Goal: Information Seeking & Learning: Find specific fact

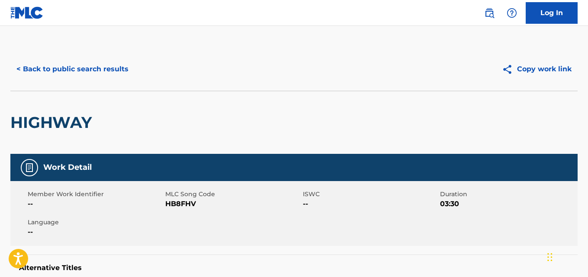
click at [123, 67] on button "< Back to public search results" at bounding box center [72, 69] width 124 height 22
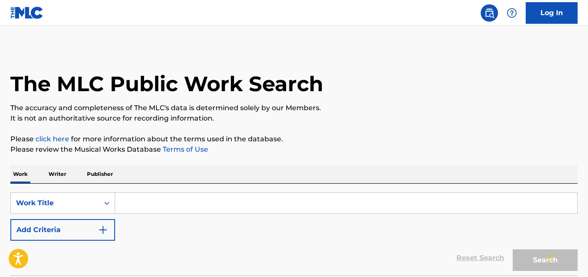
click at [467, 123] on p "It is not an authoritative source for recording information." at bounding box center [293, 118] width 567 height 10
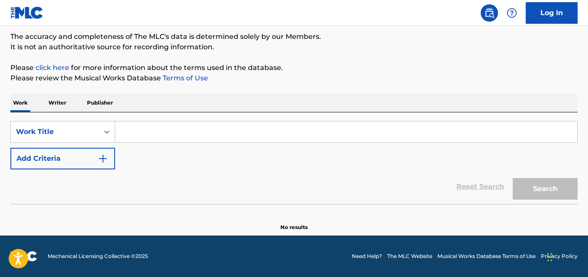
click at [374, 150] on div "SearchWithCriteriabc1cff09-1321-4e33-adf1-cd486904d89e Work Title Add Criteria" at bounding box center [293, 145] width 567 height 48
click at [359, 148] on div "SearchWithCriteriabc1cff09-1321-4e33-adf1-cd486904d89e Work Title Add Criteria" at bounding box center [293, 145] width 567 height 48
click at [356, 148] on div "SearchWithCriteriabc1cff09-1321-4e33-adf1-cd486904d89e Work Title Add Criteria" at bounding box center [293, 145] width 567 height 48
click at [345, 148] on div "SearchWithCriteriabc1cff09-1321-4e33-adf1-cd486904d89e Work Title Add Criteria" at bounding box center [293, 145] width 567 height 48
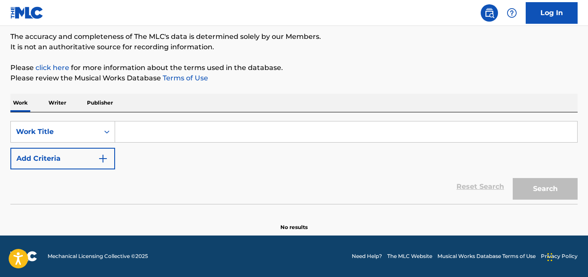
click at [345, 148] on div "SearchWithCriteriabc1cff09-1321-4e33-adf1-cd486904d89e Work Title Add Criteria" at bounding box center [293, 145] width 567 height 48
click at [344, 148] on div "SearchWithCriteriabc1cff09-1321-4e33-adf1-cd486904d89e Work Title Add Criteria" at bounding box center [293, 145] width 567 height 48
click at [193, 138] on input "Search Form" at bounding box center [346, 132] width 462 height 21
paste input "Money Cash"
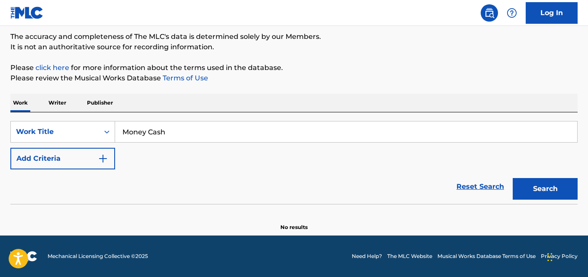
type input "Money Cash"
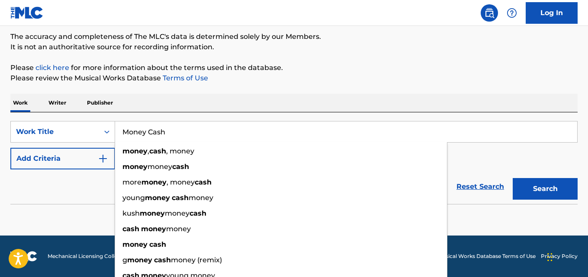
click at [94, 180] on div "Reset Search Search" at bounding box center [293, 187] width 567 height 35
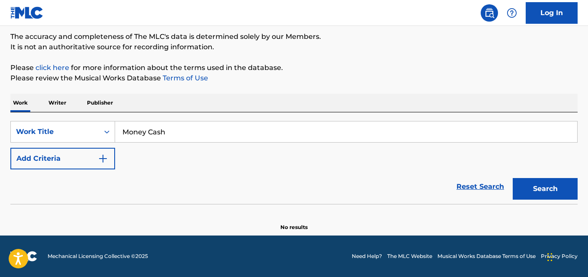
click at [100, 157] on img "Search Form" at bounding box center [103, 159] width 10 height 10
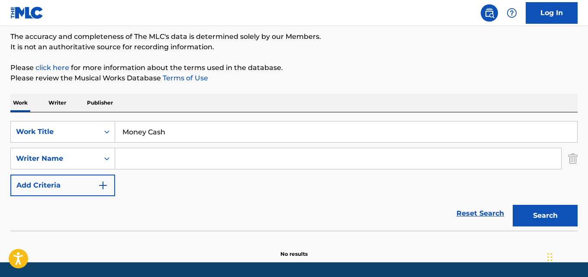
click at [159, 155] on input "Search Form" at bounding box center [338, 158] width 446 height 21
paste input "HipHop Beats"
click at [550, 218] on button "Search" at bounding box center [545, 216] width 65 height 22
drag, startPoint x: 165, startPoint y: 157, endPoint x: 55, endPoint y: 157, distance: 109.9
click at [55, 157] on div "SearchWithCriteriaa4a0851a-6872-4004-8770-cd4706815230 Writer Name HipHop Beats" at bounding box center [293, 159] width 567 height 22
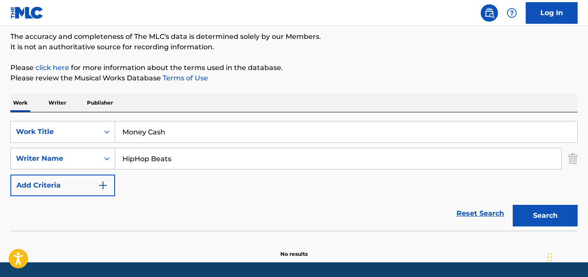
paste input "[PERSON_NAME]"
click at [513, 205] on button "Search" at bounding box center [545, 216] width 65 height 22
click at [298, 71] on p "Please click here for more information about the terms used in the database." at bounding box center [293, 68] width 567 height 10
drag, startPoint x: 185, startPoint y: 155, endPoint x: 61, endPoint y: 158, distance: 123.3
click at [61, 158] on div "SearchWithCriteriaa4a0851a-6872-4004-8770-cd4706815230 Writer Name [PERSON_NAME]" at bounding box center [293, 159] width 567 height 22
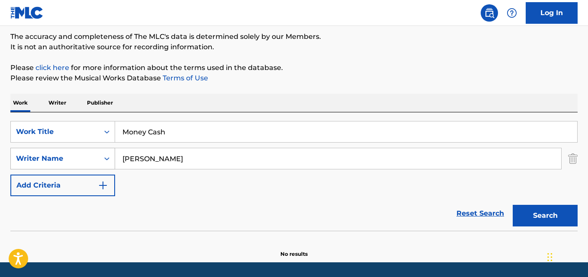
paste input "[PERSON_NAME] Oxh"
type input "[PERSON_NAME]"
click at [513, 205] on button "Search" at bounding box center [545, 216] width 65 height 22
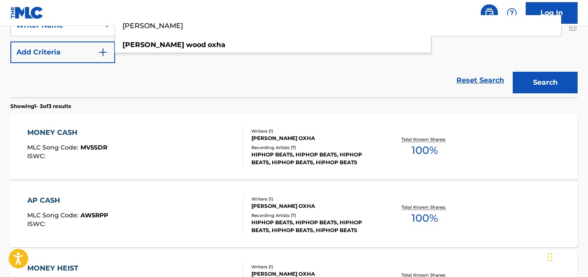
scroll to position [215, 0]
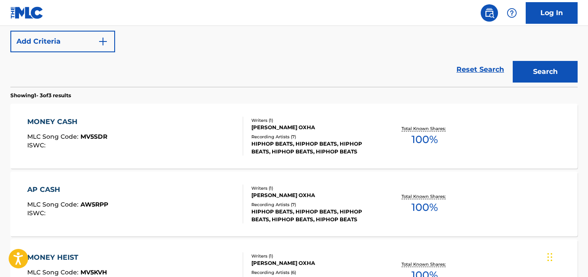
click at [68, 122] on div "MONEY CASH" at bounding box center [67, 122] width 80 height 10
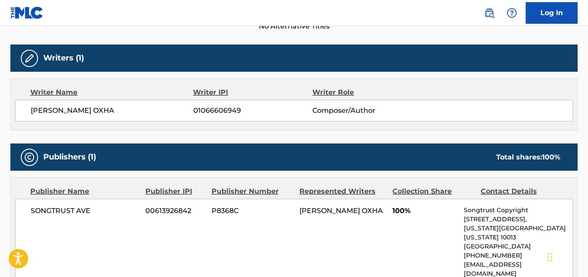
scroll to position [289, 0]
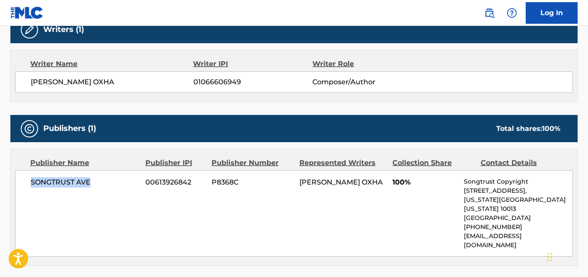
drag, startPoint x: 29, startPoint y: 189, endPoint x: 90, endPoint y: 189, distance: 60.1
click at [90, 189] on div "SONGTRUST AVE 00613926842 P8368C [PERSON_NAME] OXHA 100% Songtrust Copyright [S…" at bounding box center [294, 213] width 558 height 87
copy span "SONGTRUST AVE"
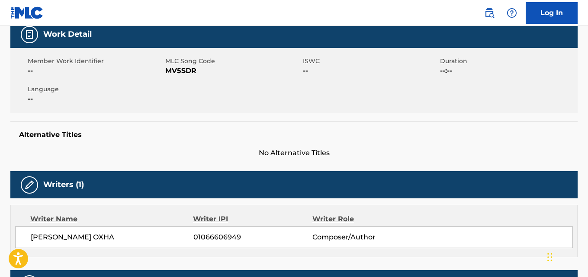
scroll to position [0, 0]
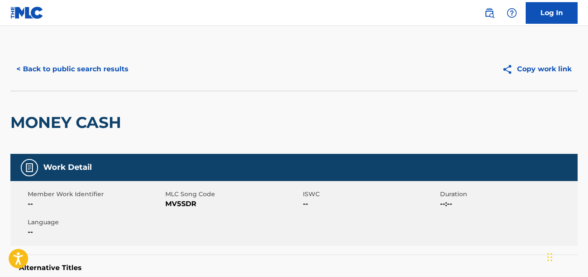
click at [96, 69] on button "< Back to public search results" at bounding box center [72, 69] width 124 height 22
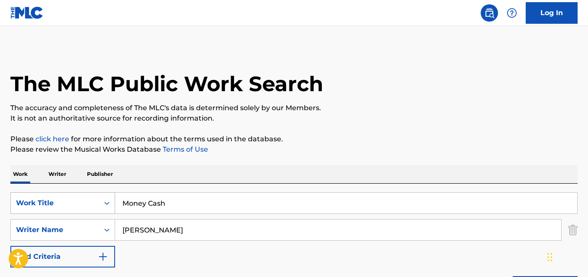
drag, startPoint x: 179, startPoint y: 196, endPoint x: 79, endPoint y: 201, distance: 100.5
click at [79, 201] on div "SearchWithCriteriabc1cff09-1321-4e33-adf1-cd486904d89e Work Title Money Cash" at bounding box center [293, 204] width 567 height 22
paste input "Wait On Us"
type input "Wait On Us"
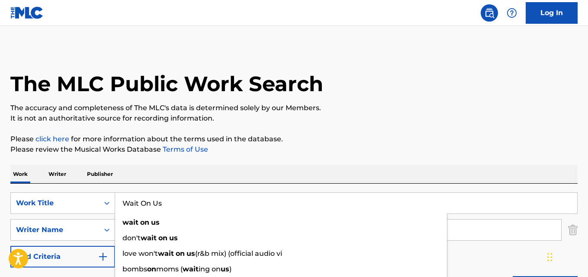
click at [249, 177] on div "Work Writer Publisher" at bounding box center [293, 174] width 567 height 18
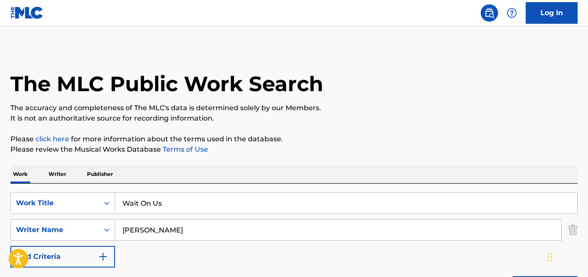
scroll to position [72, 0]
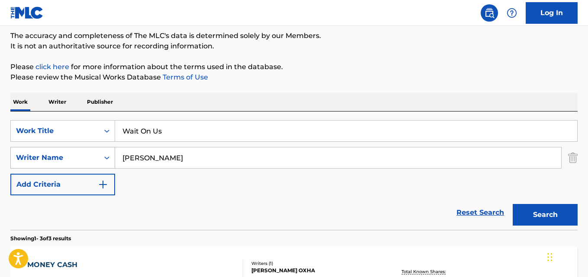
drag, startPoint x: 200, startPoint y: 161, endPoint x: 105, endPoint y: 162, distance: 94.7
click at [105, 162] on div "SearchWithCriteriaa4a0851a-6872-4004-8770-cd4706815230 Writer Name [PERSON_NAME]" at bounding box center [293, 158] width 567 height 22
paste input "[PERSON_NAME] [PERSON_NAME]"
click at [513, 204] on button "Search" at bounding box center [545, 215] width 65 height 22
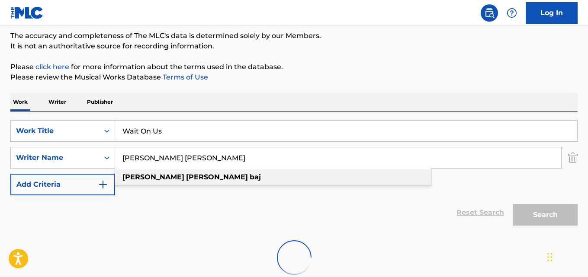
scroll to position [98, 0]
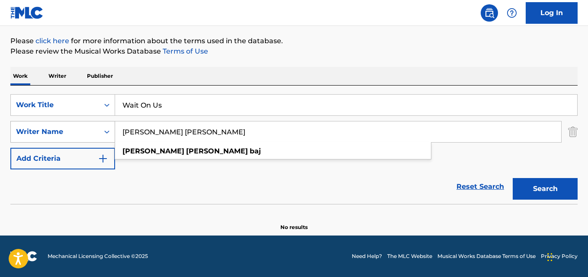
drag, startPoint x: 201, startPoint y: 133, endPoint x: 43, endPoint y: 135, distance: 157.9
click at [43, 135] on div "SearchWithCriteriaa4a0851a-6872-4004-8770-cd4706815230 Writer Name [PERSON_NAME…" at bounding box center [293, 132] width 567 height 22
click at [513, 178] on button "Search" at bounding box center [545, 189] width 65 height 22
click at [282, 126] on input "[PERSON_NAME] [PERSON_NAME]" at bounding box center [338, 132] width 446 height 21
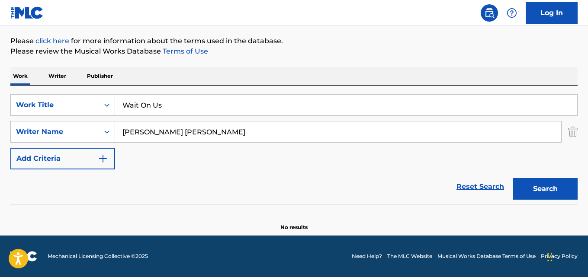
click at [531, 179] on button "Search" at bounding box center [545, 189] width 65 height 22
click at [555, 193] on button "Search" at bounding box center [545, 189] width 65 height 22
drag, startPoint x: 228, startPoint y: 142, endPoint x: 110, endPoint y: 141, distance: 118.5
click at [110, 141] on div "SearchWithCriteriaa4a0851a-6872-4004-8770-cd4706815230 Writer Name [PERSON_NAME…" at bounding box center [293, 132] width 567 height 22
click at [160, 134] on input "[PERSON_NAME] [PERSON_NAME]" at bounding box center [338, 132] width 446 height 21
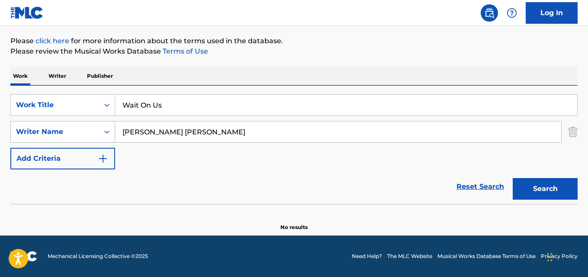
drag, startPoint x: 221, startPoint y: 128, endPoint x: 32, endPoint y: 128, distance: 188.6
click at [32, 128] on div "SearchWithCriteriaa4a0851a-6872-4004-8770-cd4706815230 Writer Name [PERSON_NAME…" at bounding box center [293, 132] width 567 height 22
paste input "[PERSON_NAME]"
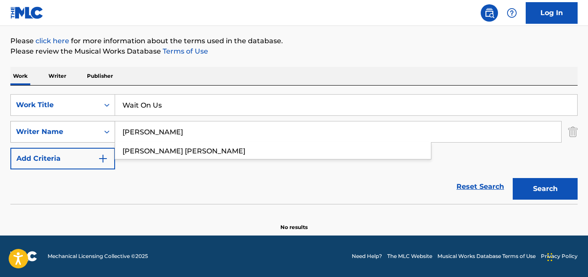
click at [513, 178] on button "Search" at bounding box center [545, 189] width 65 height 22
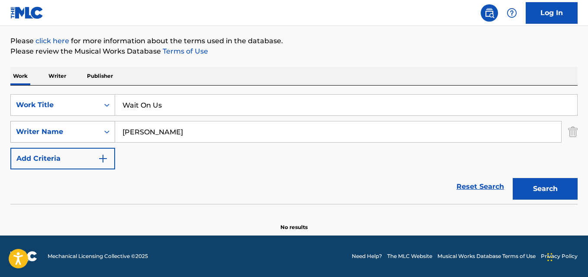
drag, startPoint x: 143, startPoint y: 130, endPoint x: 64, endPoint y: 135, distance: 79.4
click at [64, 135] on div "SearchWithCriteriaa4a0851a-6872-4004-8770-cd4706815230 Writer Name [PERSON_NAME]" at bounding box center [293, 132] width 567 height 22
click at [513, 178] on button "Search" at bounding box center [545, 189] width 65 height 22
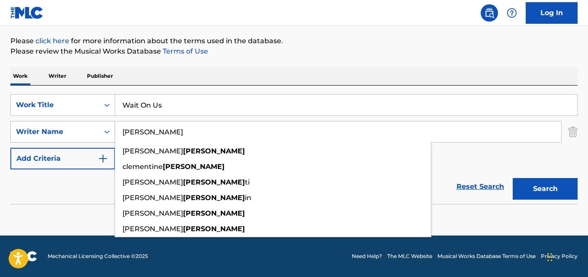
drag, startPoint x: 138, startPoint y: 135, endPoint x: 85, endPoint y: 141, distance: 53.9
click at [85, 141] on div "SearchWithCriteriaa4a0851a-6872-4004-8770-cd4706815230 Writer Name [PERSON_NAME…" at bounding box center [293, 132] width 567 height 22
paste input "[PERSON_NAME]"
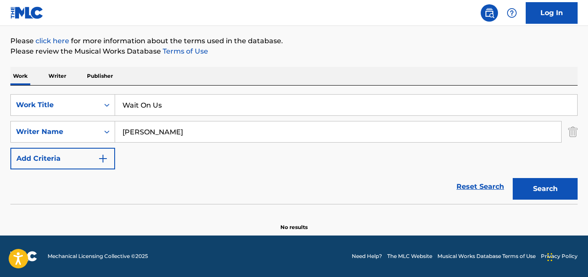
drag, startPoint x: 143, startPoint y: 129, endPoint x: 230, endPoint y: 129, distance: 87.4
click at [230, 129] on input "[PERSON_NAME]" at bounding box center [338, 132] width 446 height 21
click at [513, 178] on button "Search" at bounding box center [545, 189] width 65 height 22
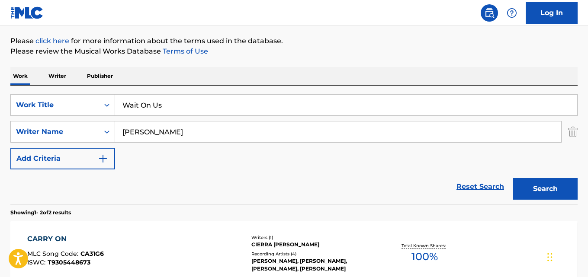
click at [83, 172] on div "Reset Search Search" at bounding box center [293, 187] width 567 height 35
drag, startPoint x: 176, startPoint y: 132, endPoint x: 23, endPoint y: 132, distance: 152.7
click at [23, 132] on div "SearchWithCriteriaa4a0851a-6872-4004-8770-cd4706815230 Writer Name [PERSON_NAME]" at bounding box center [293, 132] width 567 height 22
paste input "[PERSON_NAME]"
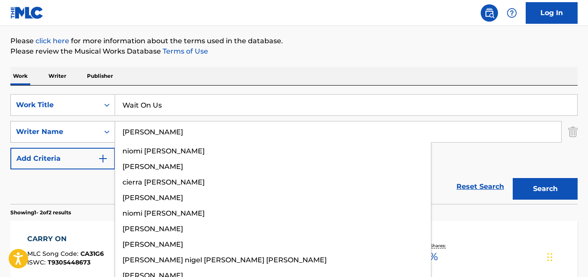
click at [513, 178] on button "Search" at bounding box center [545, 189] width 65 height 22
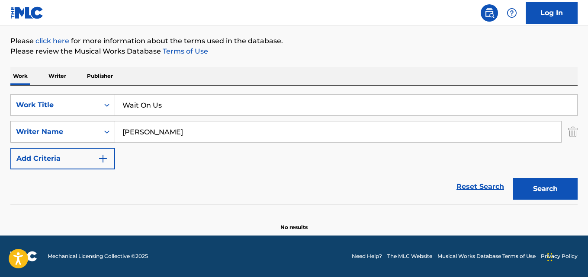
drag, startPoint x: 167, startPoint y: 135, endPoint x: 93, endPoint y: 135, distance: 73.5
click at [93, 135] on div "SearchWithCriteriaa4a0851a-6872-4004-8770-cd4706815230 Writer Name [PERSON_NAME]" at bounding box center [293, 132] width 567 height 22
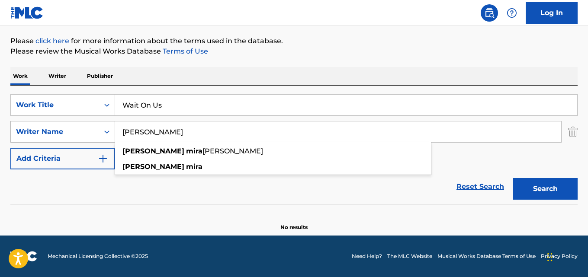
paste input "Arlito.Iv"
type input "Arlito.Iv"
click at [513, 178] on button "Search" at bounding box center [545, 189] width 65 height 22
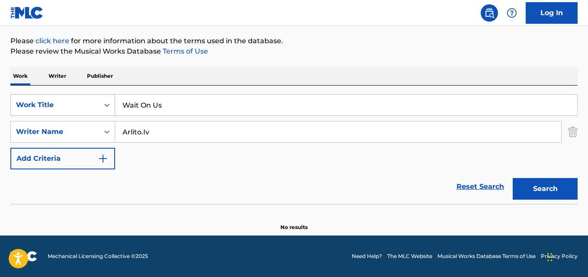
drag, startPoint x: 164, startPoint y: 100, endPoint x: 84, endPoint y: 110, distance: 80.6
click at [84, 110] on div "SearchWithCriteriabc1cff09-1321-4e33-adf1-cd486904d89e Work Title Wait On Us Se…" at bounding box center [293, 145] width 567 height 119
drag, startPoint x: 170, startPoint y: 110, endPoint x: 86, endPoint y: 115, distance: 84.5
click at [86, 115] on div "SearchWithCriteriabc1cff09-1321-4e33-adf1-cd486904d89e Work Title Wait On Us" at bounding box center [293, 105] width 567 height 22
paste input "Bad"
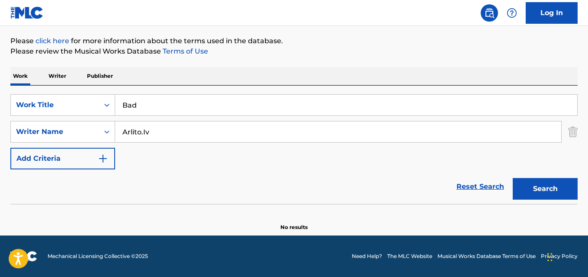
type input "Bad"
drag, startPoint x: 180, startPoint y: 130, endPoint x: 88, endPoint y: 132, distance: 91.7
click at [88, 132] on div "SearchWithCriteriaa4a0851a-6872-4004-8770-cd4706815230 Writer Name [PERSON_NAME…" at bounding box center [293, 132] width 567 height 22
click at [177, 135] on input "Search Form" at bounding box center [338, 132] width 446 height 21
paste input "[PERSON_NAME]"
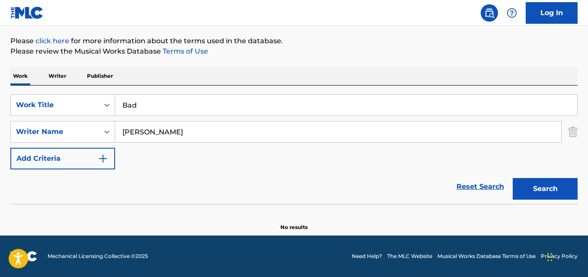
type input "[PERSON_NAME]"
click at [513, 178] on button "Search" at bounding box center [545, 189] width 65 height 22
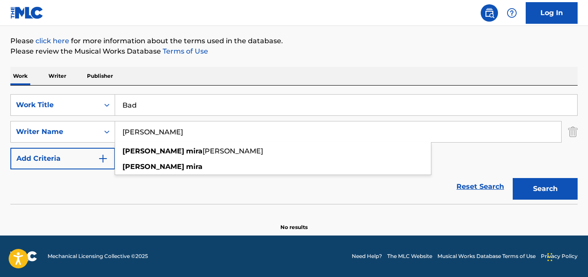
click at [177, 127] on input "[PERSON_NAME]" at bounding box center [338, 132] width 446 height 21
drag, startPoint x: 206, startPoint y: 127, endPoint x: 32, endPoint y: 129, distance: 174.4
click at [32, 129] on div "SearchWithCriteriaa4a0851a-6872-4004-8770-cd4706815230 Writer Name [PERSON_NAME…" at bounding box center [293, 132] width 567 height 22
click at [513, 178] on button "Search" at bounding box center [545, 189] width 65 height 22
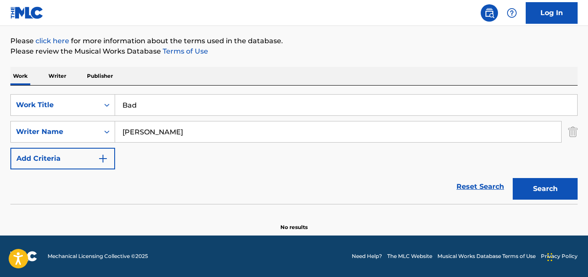
click at [323, 47] on p "Please review the Musical Works Database Terms of Use" at bounding box center [293, 51] width 567 height 10
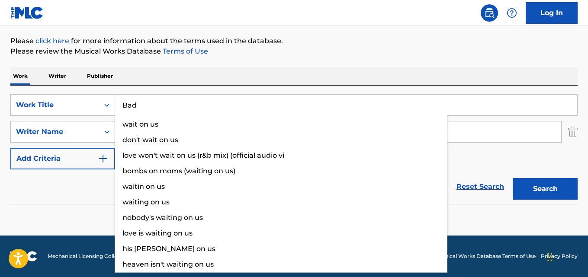
drag, startPoint x: 107, startPoint y: 118, endPoint x: 83, endPoint y: 120, distance: 23.9
click at [83, 120] on div "SearchWithCriteriabc1cff09-1321-4e33-adf1-cd486904d89e Work Title Bad wait on u…" at bounding box center [293, 131] width 567 height 75
paste input "Locked In"
type input "Locked In"
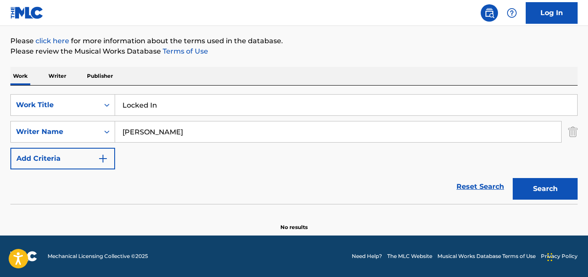
drag, startPoint x: 263, startPoint y: 68, endPoint x: 160, endPoint y: 122, distance: 116.3
click at [263, 68] on div "Work Writer Publisher" at bounding box center [293, 76] width 567 height 18
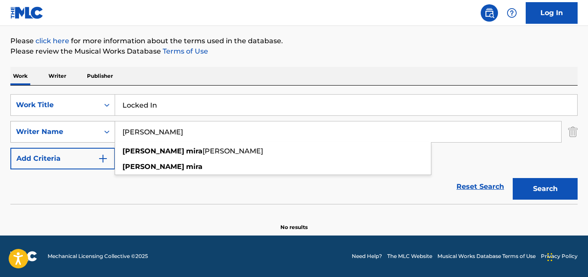
drag, startPoint x: 196, startPoint y: 130, endPoint x: 71, endPoint y: 139, distance: 125.8
click at [71, 139] on div "SearchWithCriteriaa4a0851a-6872-4004-8770-cd4706815230 Writer Name [PERSON_NAME…" at bounding box center [293, 132] width 567 height 22
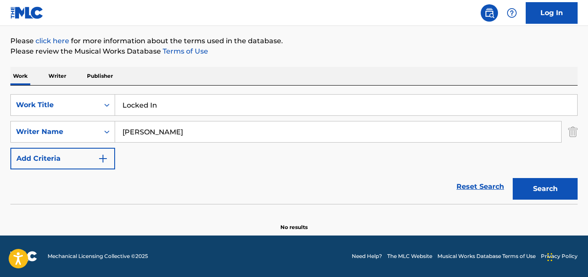
drag, startPoint x: 525, startPoint y: 171, endPoint x: 526, endPoint y: 180, distance: 8.7
click at [525, 172] on div "Search" at bounding box center [542, 187] width 69 height 35
click at [526, 180] on button "Search" at bounding box center [545, 189] width 65 height 22
drag, startPoint x: 122, startPoint y: 141, endPoint x: 99, endPoint y: 143, distance: 23.0
click at [99, 143] on div "SearchWithCriteriabc1cff09-1321-4e33-adf1-cd486904d89e Work Title Locked In Sea…" at bounding box center [293, 131] width 567 height 75
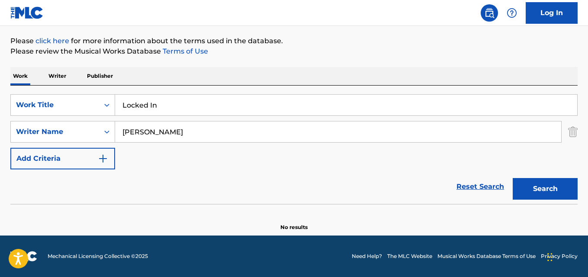
paste input "[PERSON_NAME]"
click at [513, 178] on button "Search" at bounding box center [545, 189] width 65 height 22
click at [534, 183] on button "Search" at bounding box center [545, 189] width 65 height 22
drag, startPoint x: 161, startPoint y: 125, endPoint x: 129, endPoint y: 128, distance: 32.1
click at [129, 128] on input "[PERSON_NAME]" at bounding box center [338, 132] width 446 height 21
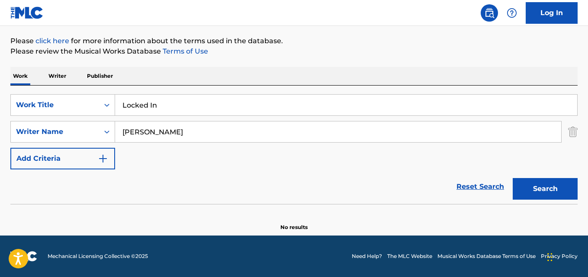
click at [196, 127] on input "[PERSON_NAME]" at bounding box center [338, 132] width 446 height 21
drag, startPoint x: 233, startPoint y: 127, endPoint x: 78, endPoint y: 135, distance: 155.5
click at [78, 135] on div "SearchWithCriteriaa4a0851a-6872-4004-8770-cd4706815230 Writer Name [PERSON_NAME]" at bounding box center [293, 132] width 567 height 22
paste input "Locked In"
type input "Locked In"
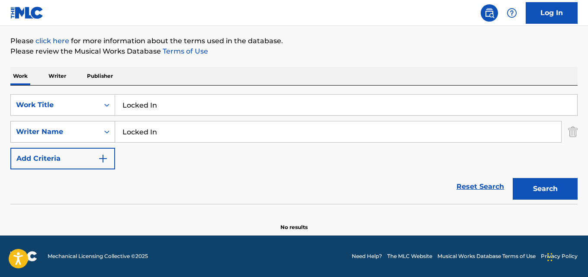
click at [513, 178] on button "Search" at bounding box center [545, 189] width 65 height 22
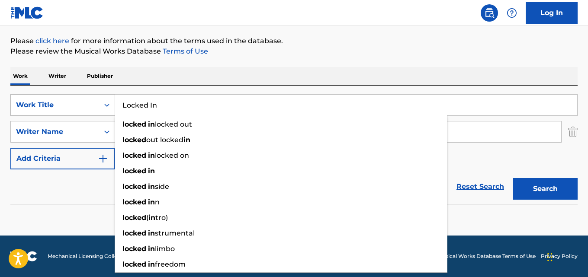
drag, startPoint x: 164, startPoint y: 102, endPoint x: 114, endPoint y: 107, distance: 49.5
click at [114, 107] on div "SearchWithCriteriabc1cff09-1321-4e33-adf1-cd486904d89e Work Title Locked In loc…" at bounding box center [293, 105] width 567 height 22
paste input "War"
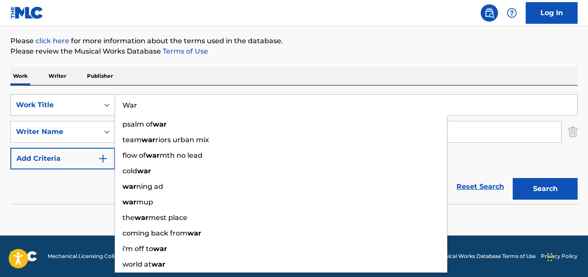
drag, startPoint x: 175, startPoint y: 106, endPoint x: 74, endPoint y: 109, distance: 101.3
click at [74, 109] on div "SearchWithCriteriabc1cff09-1321-4e33-adf1-cd486904d89e Work Title War psalm of …" at bounding box center [293, 105] width 567 height 22
paste input "4AWHILE"
type input "4AWHILE"
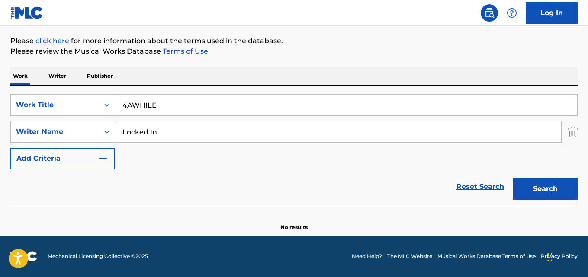
click at [152, 148] on div "SearchWithCriteriabc1cff09-1321-4e33-adf1-cd486904d89e Work Title 4AWHILE Searc…" at bounding box center [293, 131] width 567 height 75
drag, startPoint x: 171, startPoint y: 131, endPoint x: 66, endPoint y: 130, distance: 104.7
click at [66, 130] on div "SearchWithCriteriaa4a0851a-6872-4004-8770-cd4706815230 Writer Name Locked In" at bounding box center [293, 132] width 567 height 22
paste input "[PERSON_NAME] Delking [PERSON_NAME]"
type input "[PERSON_NAME] Delking [PERSON_NAME]"
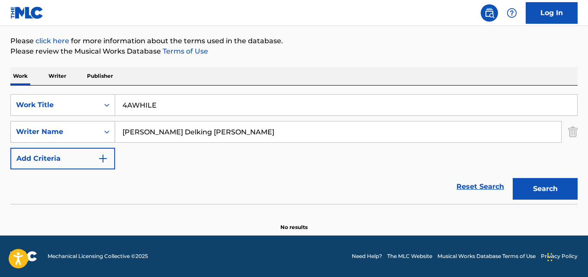
click at [513, 178] on button "Search" at bounding box center [545, 189] width 65 height 22
drag, startPoint x: 135, startPoint y: 103, endPoint x: 79, endPoint y: 107, distance: 55.5
click at [79, 107] on div "SearchWithCriteriabc1cff09-1321-4e33-adf1-cd486904d89e Work Title 4AWHILE" at bounding box center [293, 105] width 567 height 22
paste input "Waiting 4 U"
type input "Waiting 4 U"
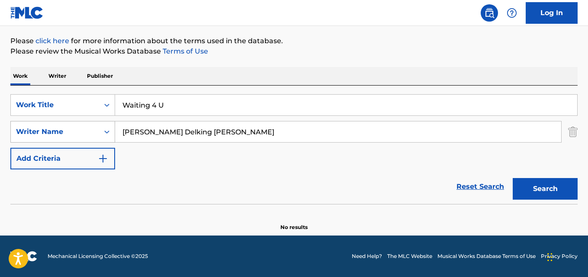
drag, startPoint x: 214, startPoint y: 134, endPoint x: 69, endPoint y: 134, distance: 144.5
click at [69, 134] on div "SearchWithCriteriaa4a0851a-6872-4004-8770-cd4706815230 Writer Name [PERSON_NAME…" at bounding box center [293, 132] width 567 height 22
click at [189, 125] on input "Search Form" at bounding box center [338, 132] width 446 height 21
paste input "[PERSON_NAME]"
click at [513, 178] on button "Search" at bounding box center [545, 189] width 65 height 22
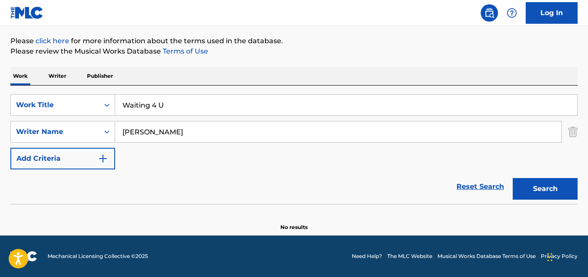
click at [225, 191] on div "Reset Search Search" at bounding box center [293, 187] width 567 height 35
drag, startPoint x: 231, startPoint y: 128, endPoint x: 63, endPoint y: 136, distance: 167.6
click at [63, 136] on div "SearchWithCriteriaa4a0851a-6872-4004-8770-cd4706815230 Writer Name [PERSON_NAME]" at bounding box center [293, 132] width 567 height 22
paste input "[PERSON_NAME]"
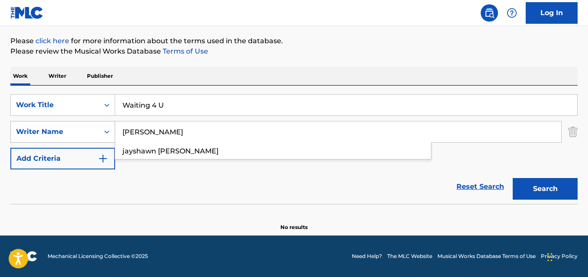
type input "[PERSON_NAME]"
click at [513, 178] on button "Search" at bounding box center [545, 189] width 65 height 22
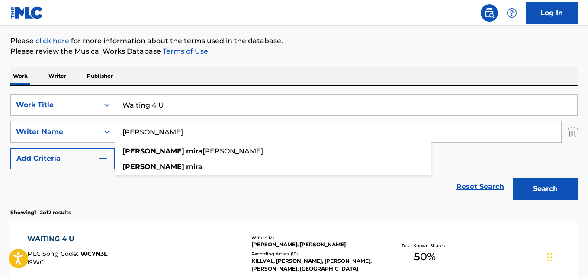
click at [271, 82] on div "Work Writer Publisher" at bounding box center [293, 76] width 567 height 18
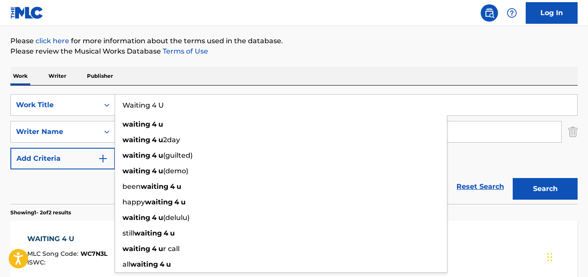
drag, startPoint x: 178, startPoint y: 106, endPoint x: 16, endPoint y: 120, distance: 162.4
click at [16, 120] on div "SearchWithCriteriabc1cff09-1321-4e33-adf1-cd486904d89e Work Title Waiting 4 U w…" at bounding box center [293, 131] width 567 height 75
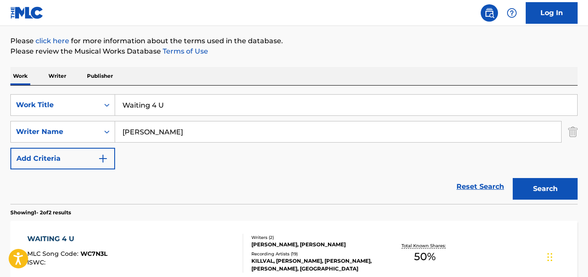
scroll to position [242, 0]
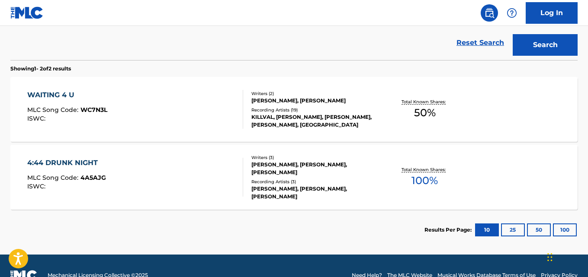
click at [63, 100] on div "WAITING 4 U MLC Song Code : WC7N3L ISWC :" at bounding box center [67, 109] width 80 height 39
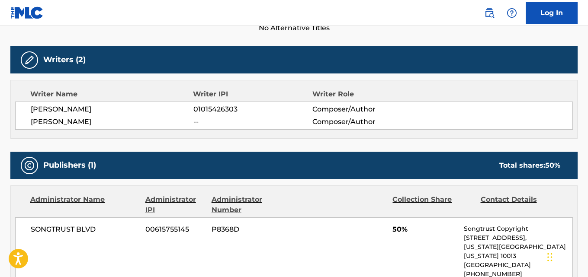
scroll to position [289, 0]
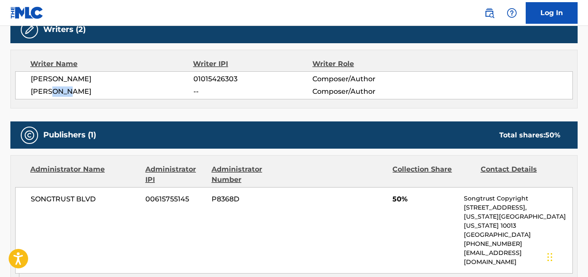
drag, startPoint x: 52, startPoint y: 89, endPoint x: 118, endPoint y: 89, distance: 66.2
click at [118, 89] on span "[PERSON_NAME]" at bounding box center [112, 92] width 163 height 10
copy span "MIRA"
drag, startPoint x: 76, startPoint y: 77, endPoint x: 148, endPoint y: 79, distance: 72.3
click at [147, 77] on span "[PERSON_NAME]" at bounding box center [112, 79] width 163 height 10
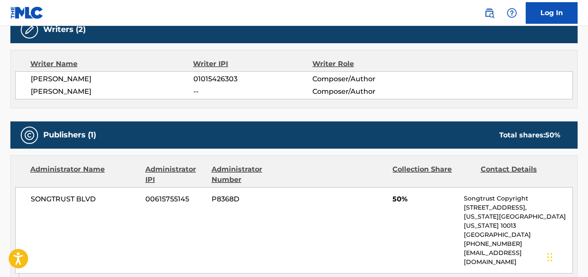
click at [113, 88] on span "[PERSON_NAME]" at bounding box center [112, 92] width 163 height 10
drag, startPoint x: 74, startPoint y: 77, endPoint x: 148, endPoint y: 86, distance: 74.4
click at [148, 79] on span "[PERSON_NAME]" at bounding box center [112, 79] width 163 height 10
copy span "[PERSON_NAME]"
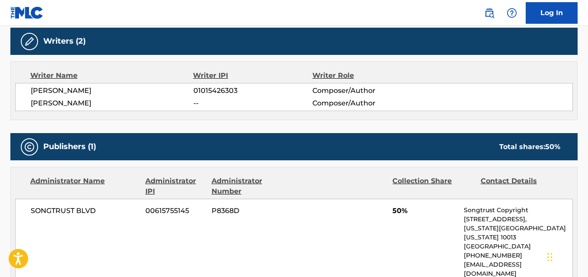
scroll to position [363, 0]
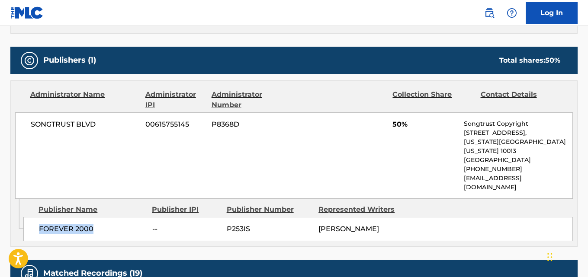
drag, startPoint x: 38, startPoint y: 212, endPoint x: 107, endPoint y: 212, distance: 69.2
click at [107, 217] on div "FOREVER 2000 -- P253IS [PERSON_NAME]" at bounding box center [297, 229] width 549 height 24
copy span "FOREVER 2000"
click at [112, 205] on div "Publisher Name" at bounding box center [92, 210] width 107 height 10
drag, startPoint x: 38, startPoint y: 209, endPoint x: 131, endPoint y: 215, distance: 93.2
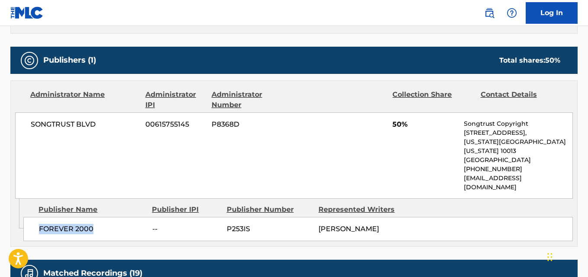
click at [131, 217] on div "FOREVER 2000 -- P253IS [PERSON_NAME]" at bounding box center [297, 229] width 549 height 24
copy span "FOREVER 2000"
drag, startPoint x: 30, startPoint y: 125, endPoint x: 103, endPoint y: 125, distance: 72.7
click at [103, 125] on div "SONGTRUST BLVD 00615755145 P8368D 50% Songtrust Copyright [STREET_ADDRESS][US_S…" at bounding box center [294, 155] width 558 height 87
copy span "SONGTRUST BLVD"
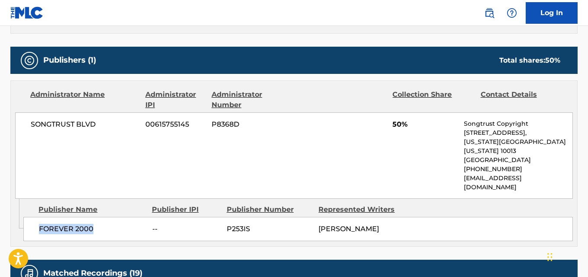
drag, startPoint x: 36, startPoint y: 212, endPoint x: 117, endPoint y: 212, distance: 80.5
click at [117, 217] on div "FOREVER 2000 -- P253IS [PERSON_NAME]" at bounding box center [297, 229] width 549 height 24
copy span "FOREVER 2000"
